Goal: Information Seeking & Learning: Learn about a topic

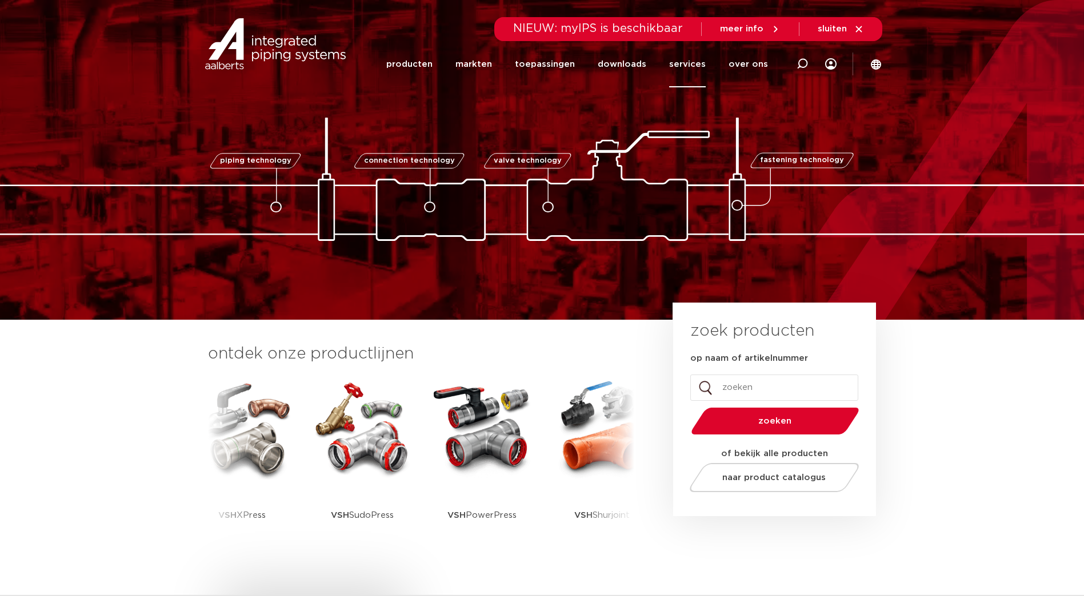
click at [694, 66] on link "services" at bounding box center [687, 64] width 37 height 46
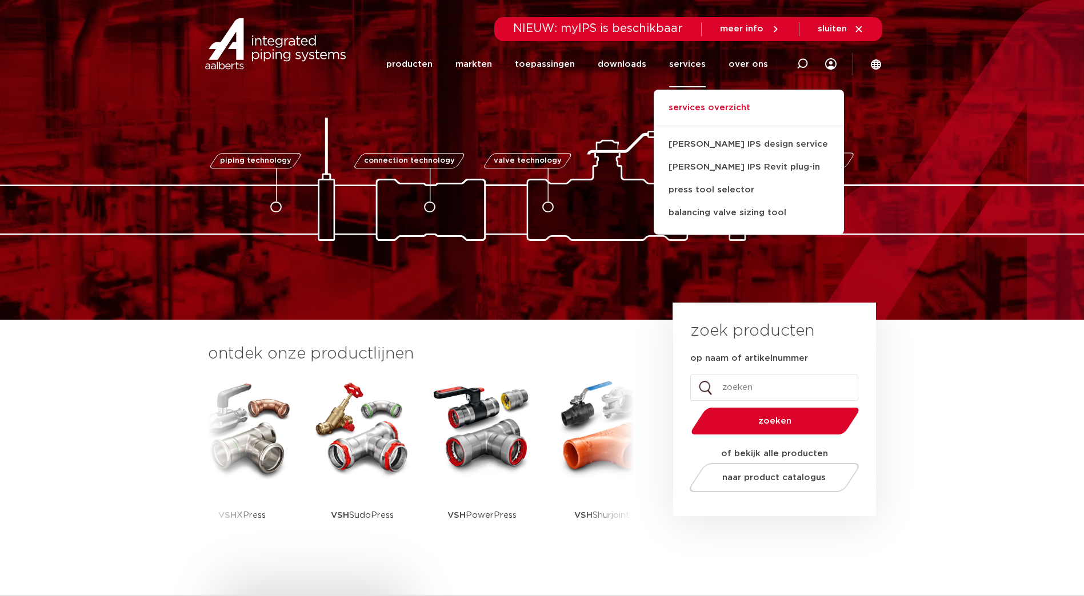
click at [709, 111] on link "services overzicht" at bounding box center [749, 113] width 190 height 25
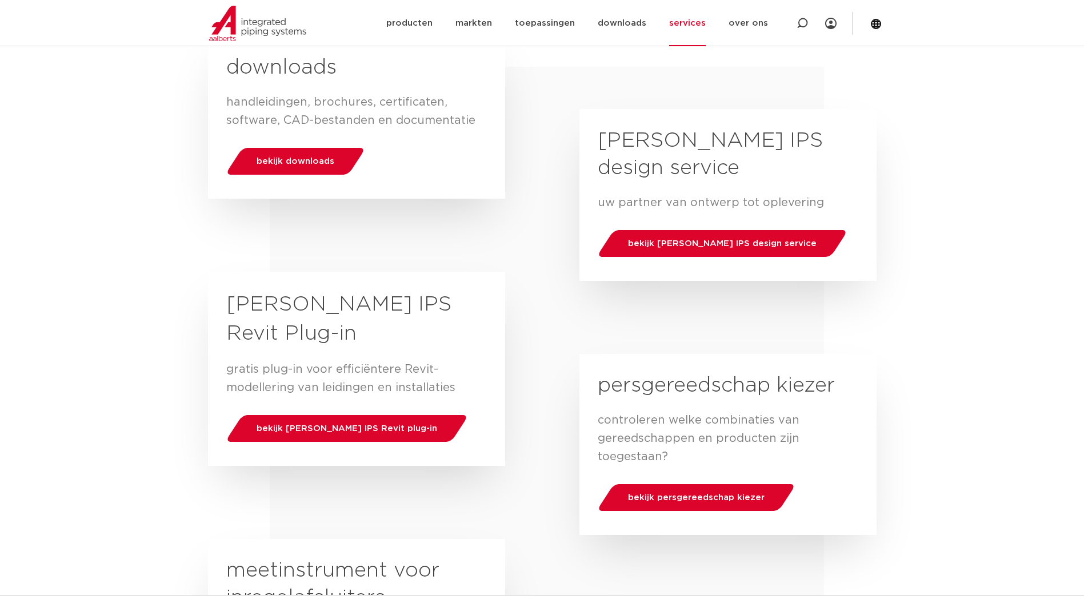
scroll to position [286, 0]
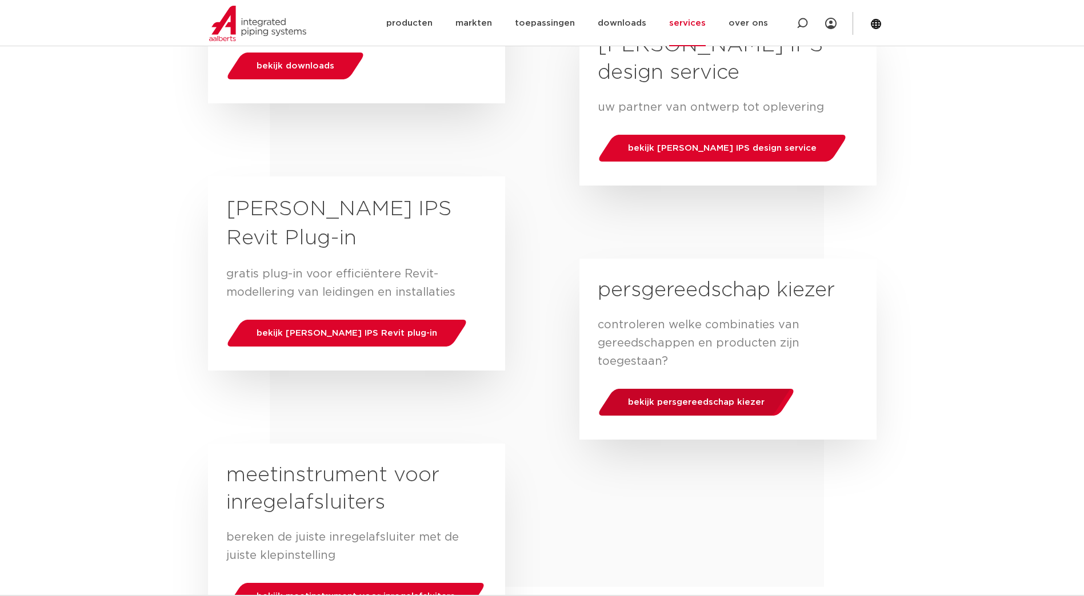
click at [684, 408] on div "bekijk persgereedschap kiezer" at bounding box center [696, 402] width 205 height 29
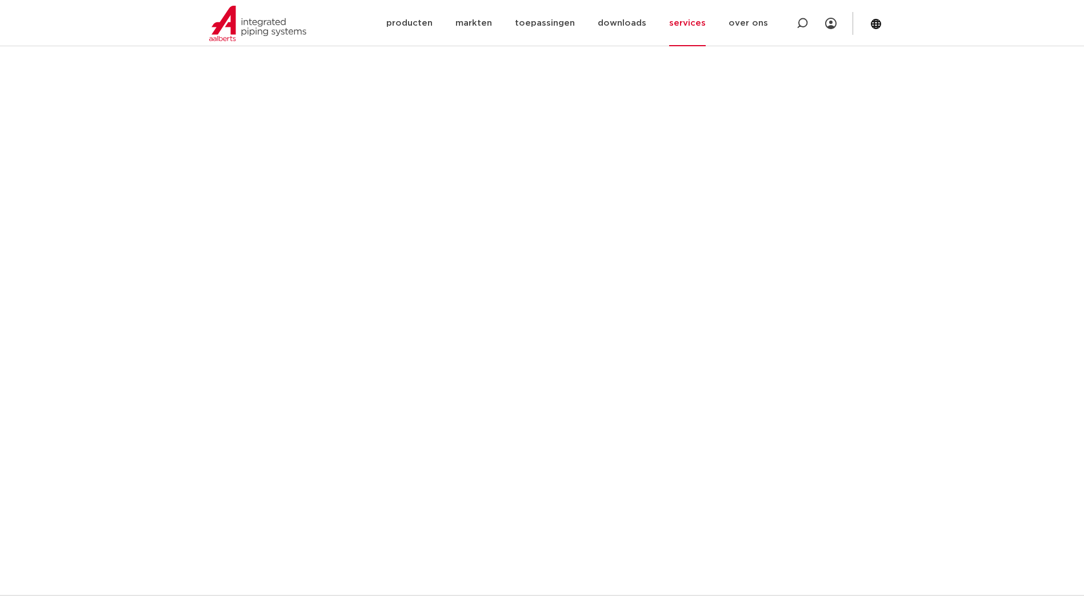
scroll to position [286, 0]
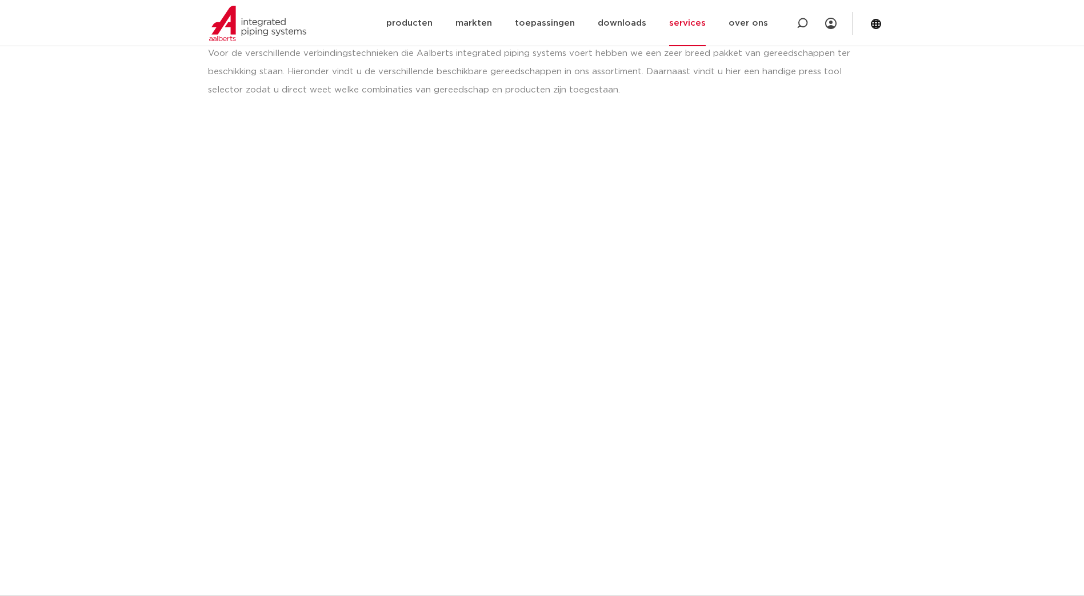
scroll to position [190, 0]
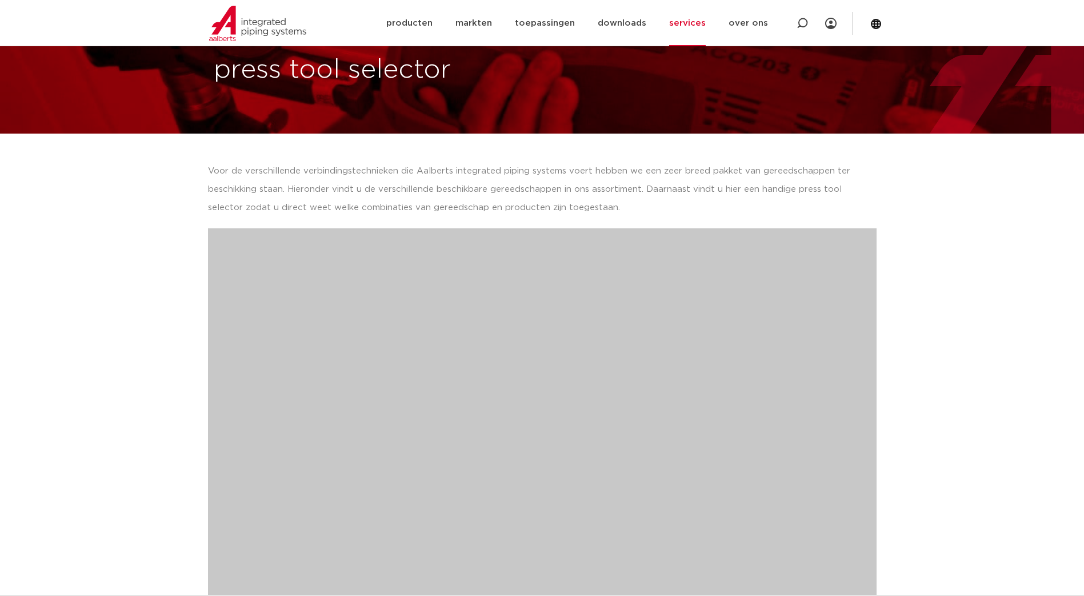
scroll to position [0, 0]
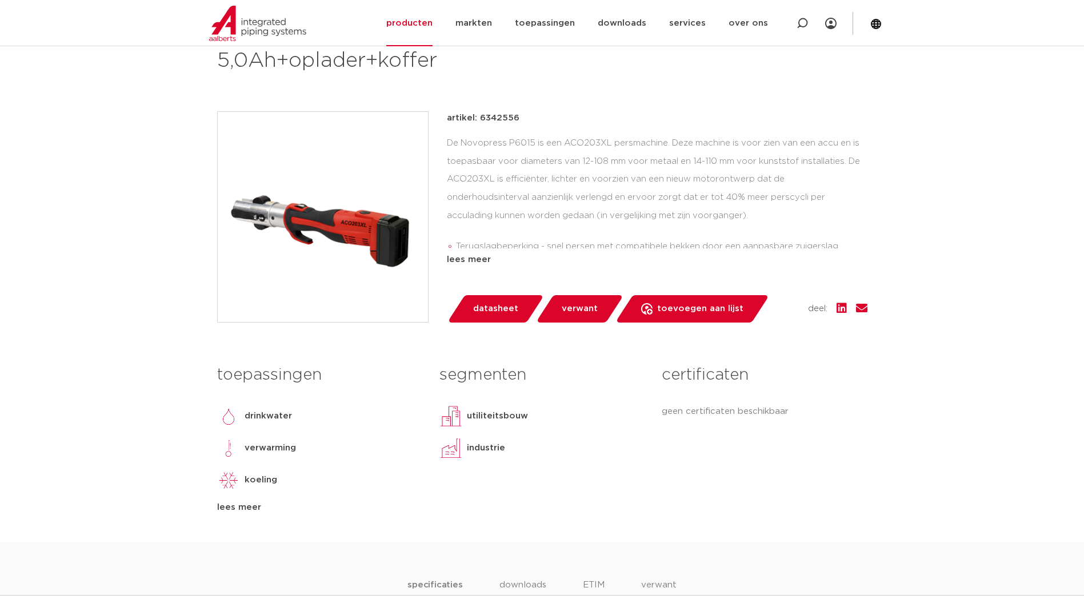
scroll to position [95, 0]
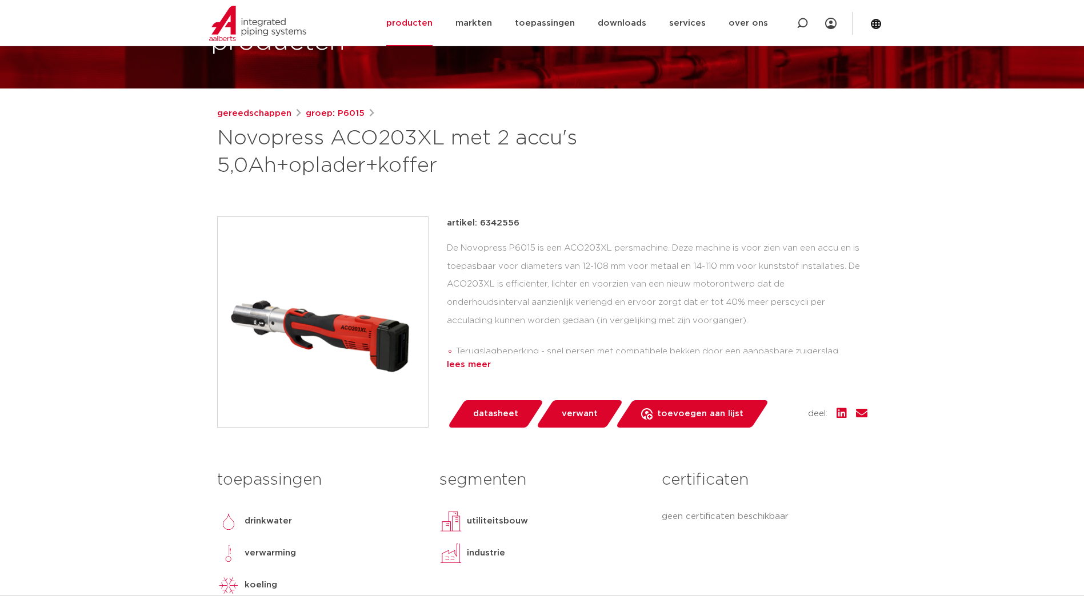
click at [487, 367] on div "lees meer" at bounding box center [657, 365] width 420 height 14
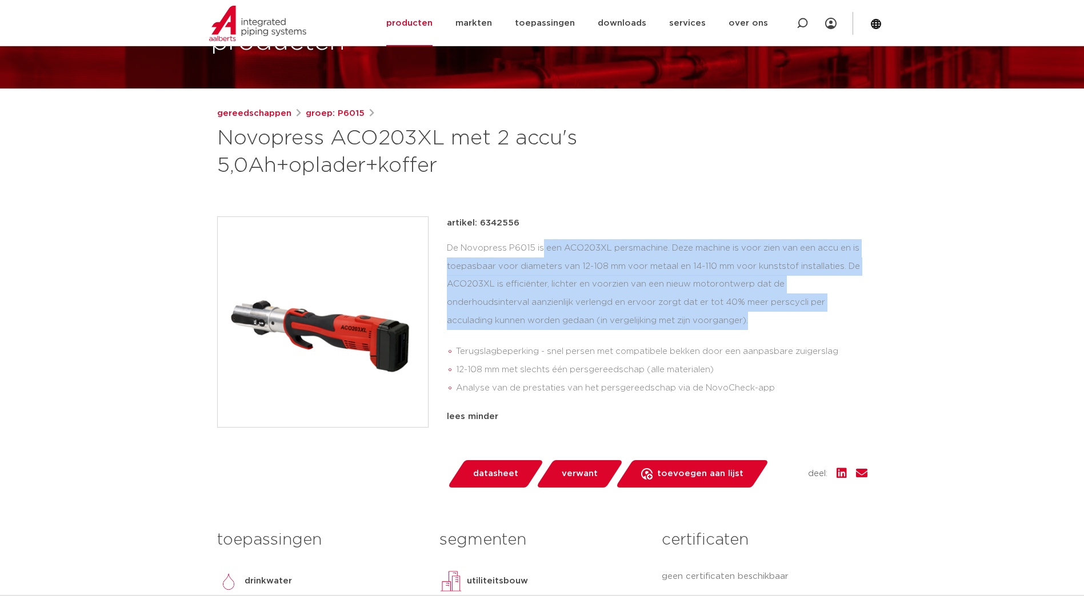
drag, startPoint x: 450, startPoint y: 249, endPoint x: 659, endPoint y: 323, distance: 221.7
click at [659, 323] on div "De Novopress P6015 is een ACO203XL persmachine. Deze machine is voor zien van e…" at bounding box center [657, 320] width 420 height 163
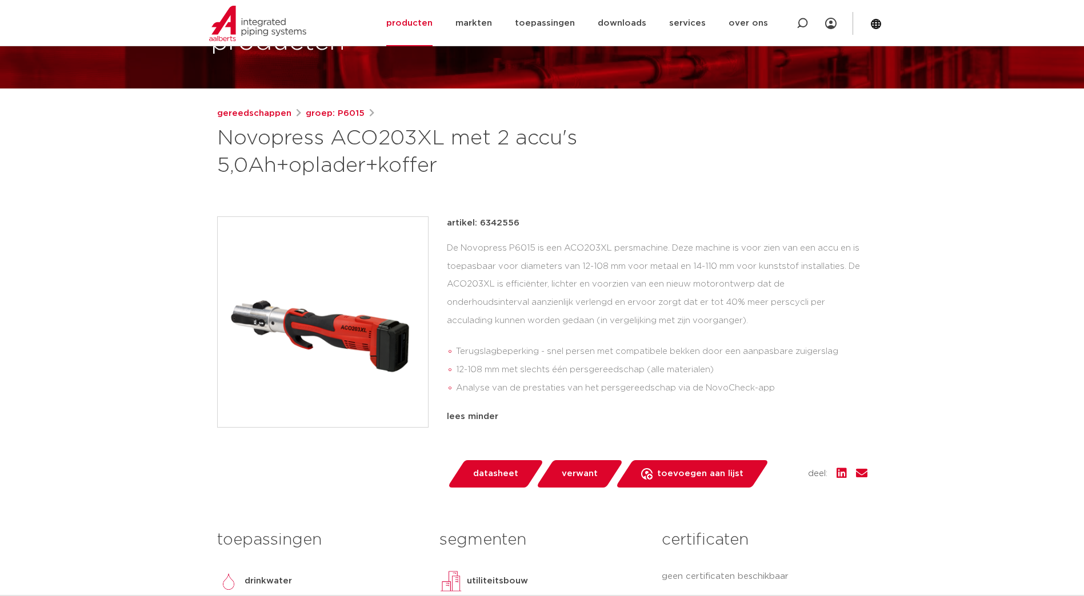
drag, startPoint x: 659, startPoint y: 323, endPoint x: 567, endPoint y: 349, distance: 95.1
click at [567, 349] on li "Terugslagbeperking - snel persen met compatibele bekken door een aanpasbare zui…" at bounding box center [661, 352] width 411 height 18
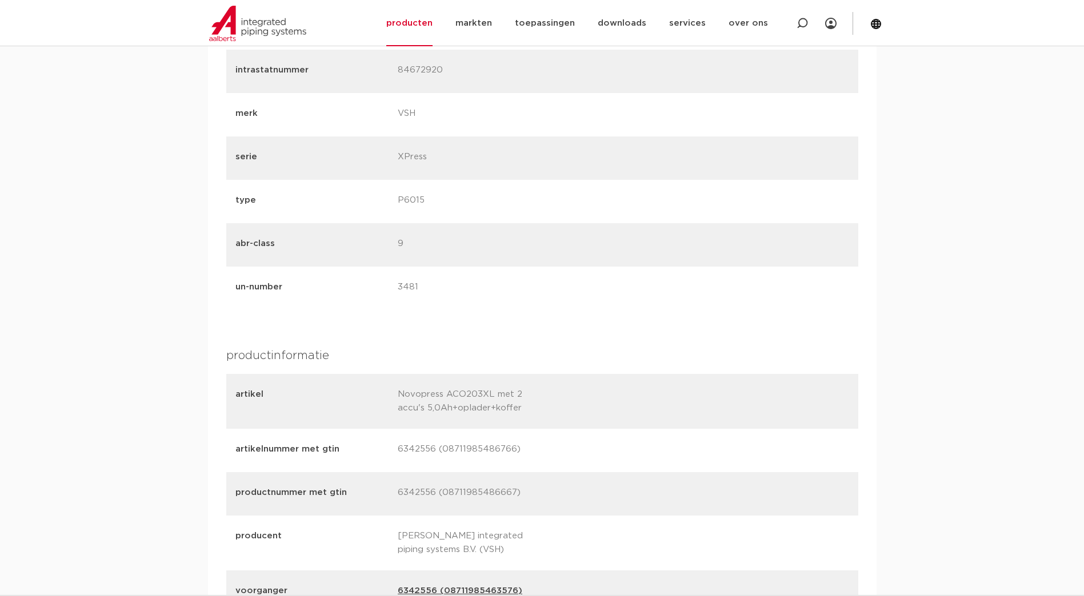
scroll to position [667, 0]
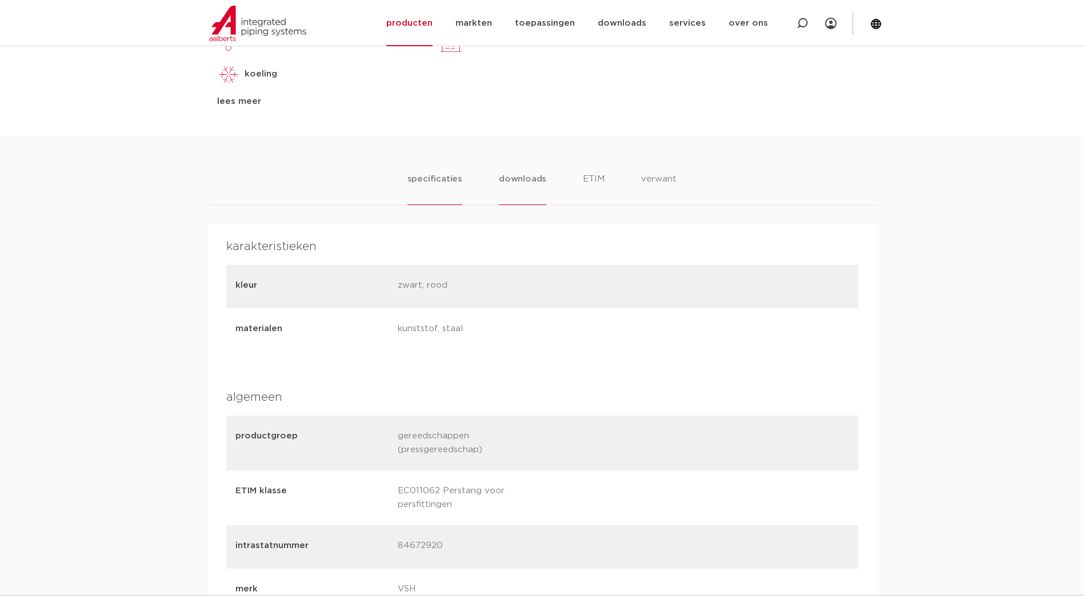
click at [519, 182] on li "downloads" at bounding box center [522, 189] width 47 height 33
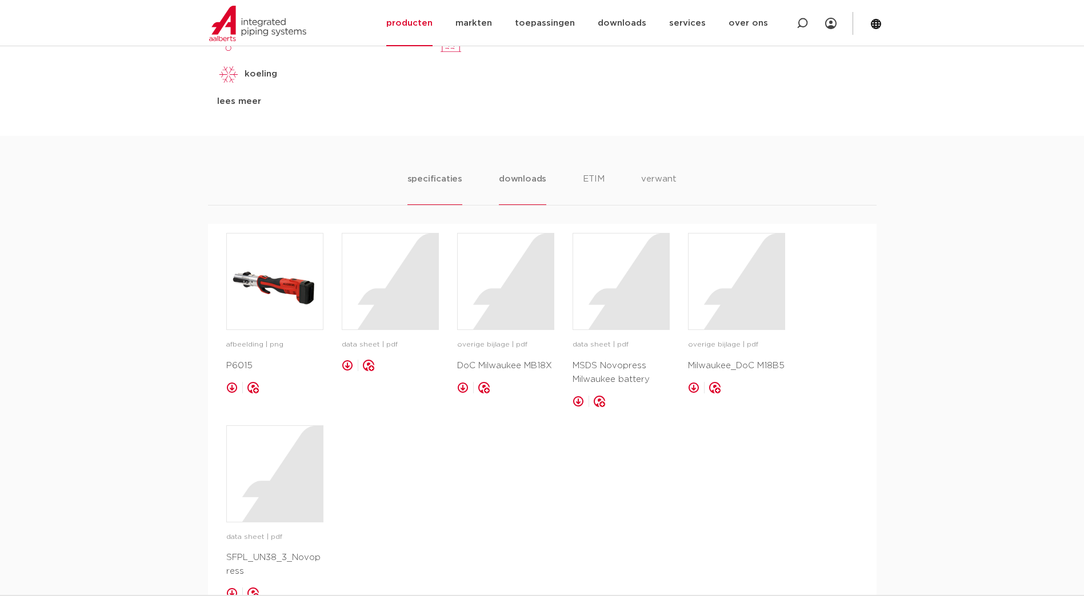
click at [435, 187] on li "specificaties" at bounding box center [434, 189] width 55 height 33
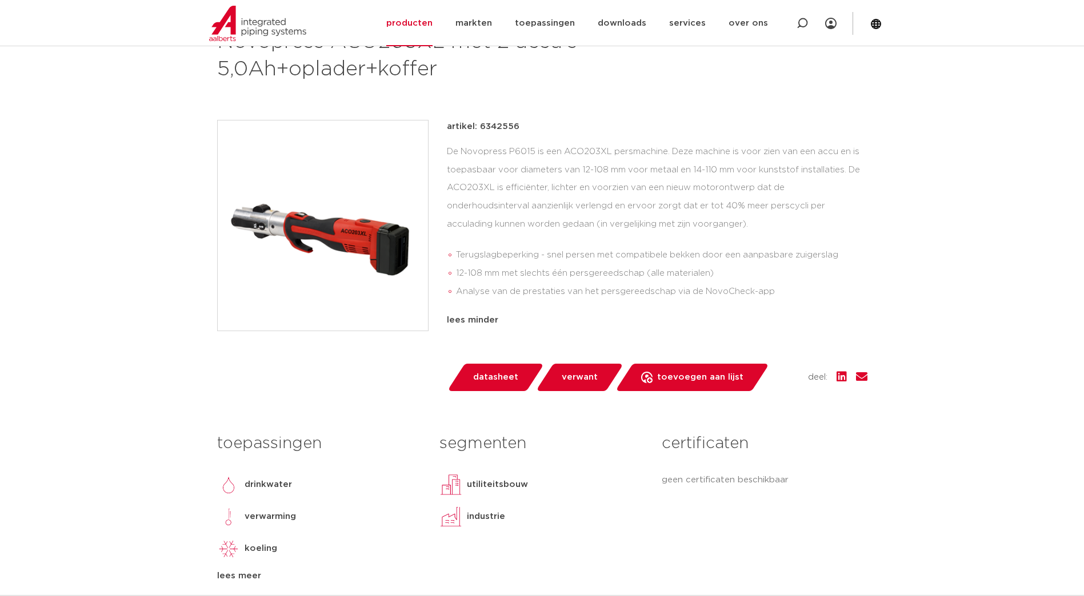
scroll to position [0, 0]
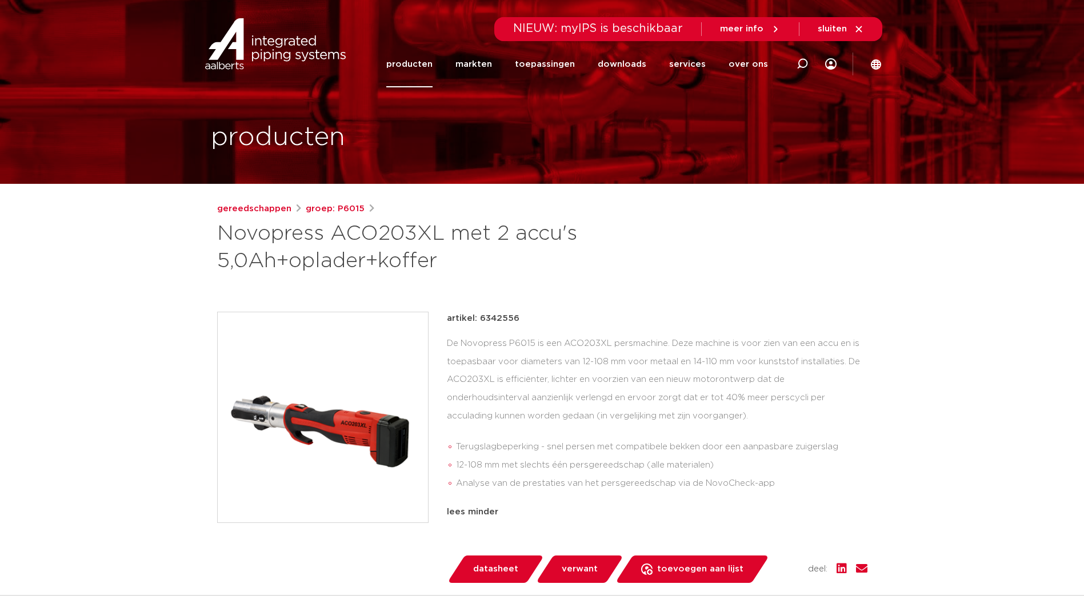
drag, startPoint x: 218, startPoint y: 231, endPoint x: 500, endPoint y: 279, distance: 286.9
click at [500, 279] on div "gereedschappen groep: P6015 Novopress ACO203XL met 2 accu's 5,0Ah+oplader+koffer" at bounding box center [542, 502] width 668 height 600
drag, startPoint x: 500, startPoint y: 279, endPoint x: 479, endPoint y: 268, distance: 24.0
click at [479, 268] on h1 "Novopress ACO203XL met 2 accu's 5,0Ah+oplader+koffer" at bounding box center [431, 248] width 429 height 55
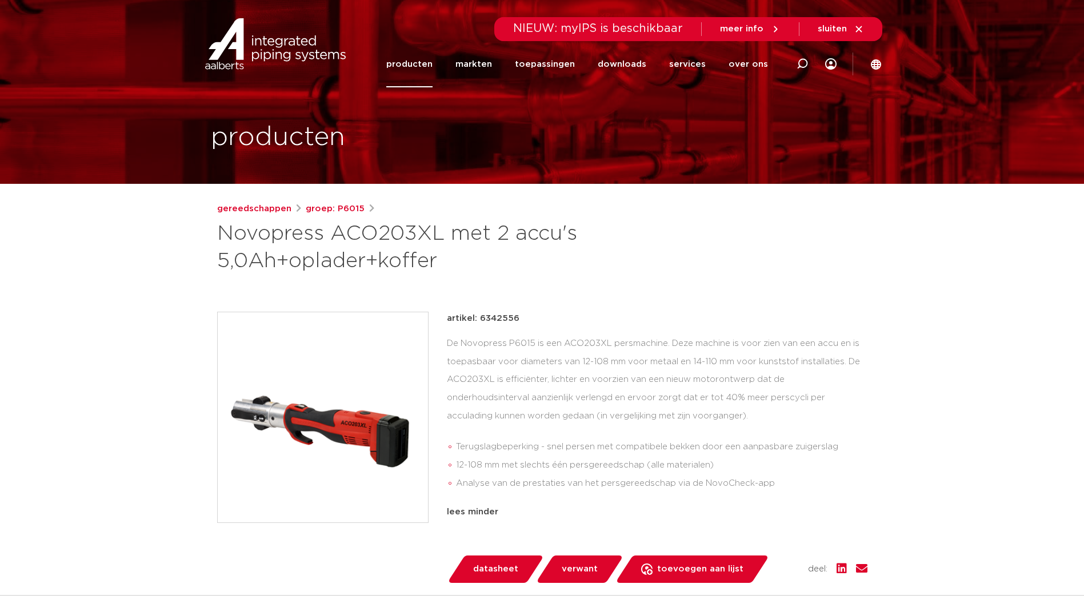
drag, startPoint x: 442, startPoint y: 262, endPoint x: 202, endPoint y: 232, distance: 241.2
drag, startPoint x: 202, startPoint y: 232, endPoint x: 251, endPoint y: 242, distance: 50.2
copy h1 "Novopress ACO203XL met 2 accu's 5,0Ah+oplader+koffer"
